Goal: Find specific page/section: Find specific page/section

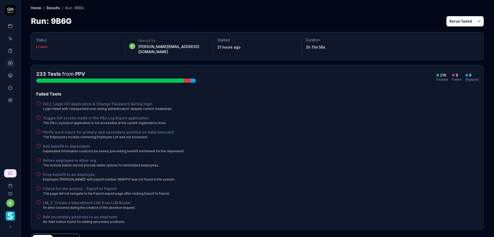
click at [11, 53] on icon at bounding box center [10, 51] width 3 height 4
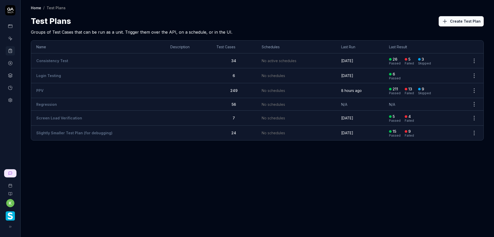
click at [59, 90] on td "PPV" at bounding box center [98, 90] width 134 height 15
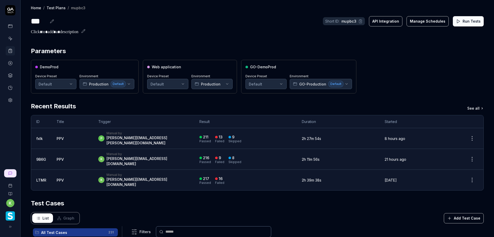
click at [407, 61] on div "DemoProd Device Preset Default Environment Production Default Web application D…" at bounding box center [257, 77] width 452 height 34
click at [408, 69] on div "DemoProd Device Preset Default Environment Production Default Web application D…" at bounding box center [257, 77] width 452 height 34
click at [431, 61] on div "DemoProd Device Preset Default Environment Production Default Web application D…" at bounding box center [257, 77] width 452 height 34
click at [412, 97] on div "Parameters DemoProd Device Preset Default Environment Production Default Web ap…" at bounding box center [257, 204] width 452 height 314
